Goal: Go to known website: Access a specific website the user already knows

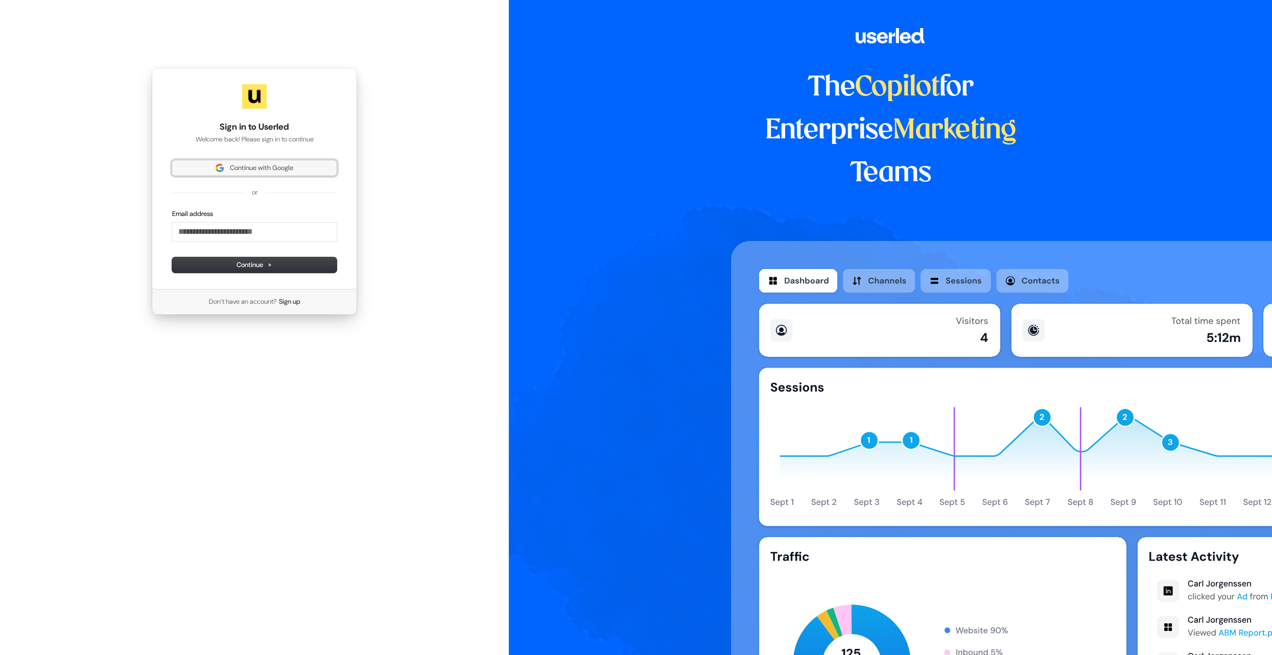
click at [260, 167] on span "Continue with Google" at bounding box center [261, 167] width 63 height 9
